Goal: Transaction & Acquisition: Subscribe to service/newsletter

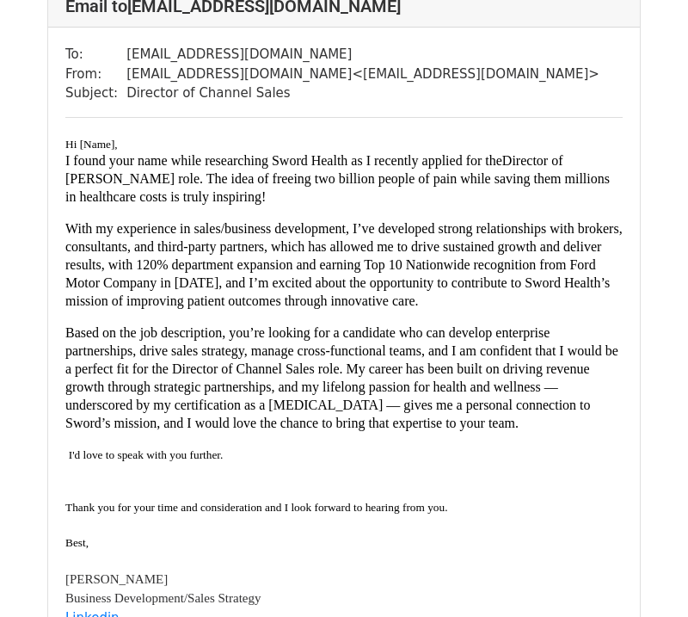
scroll to position [809, 0]
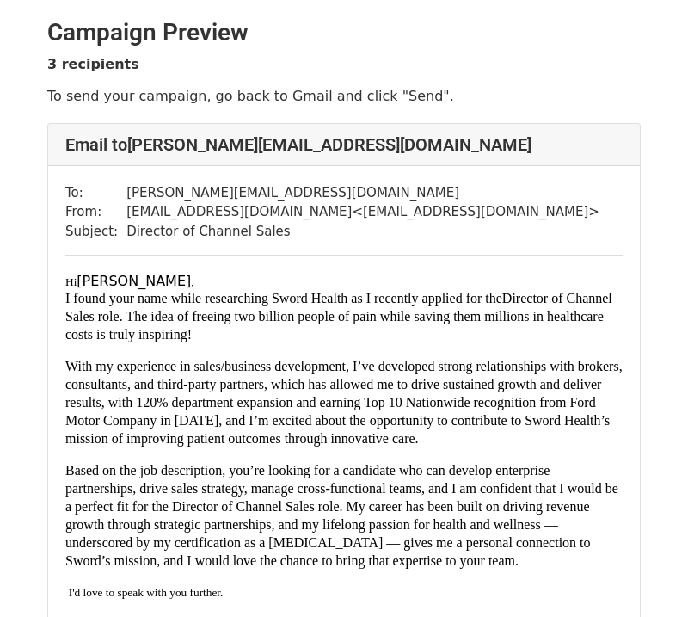
click at [144, 280] on p "Hi Kevin Quirk ," at bounding box center [344, 281] width 558 height 16
click at [149, 281] on p "Hi Kevin Quirk ," at bounding box center [344, 281] width 558 height 16
